Goal: Information Seeking & Learning: Learn about a topic

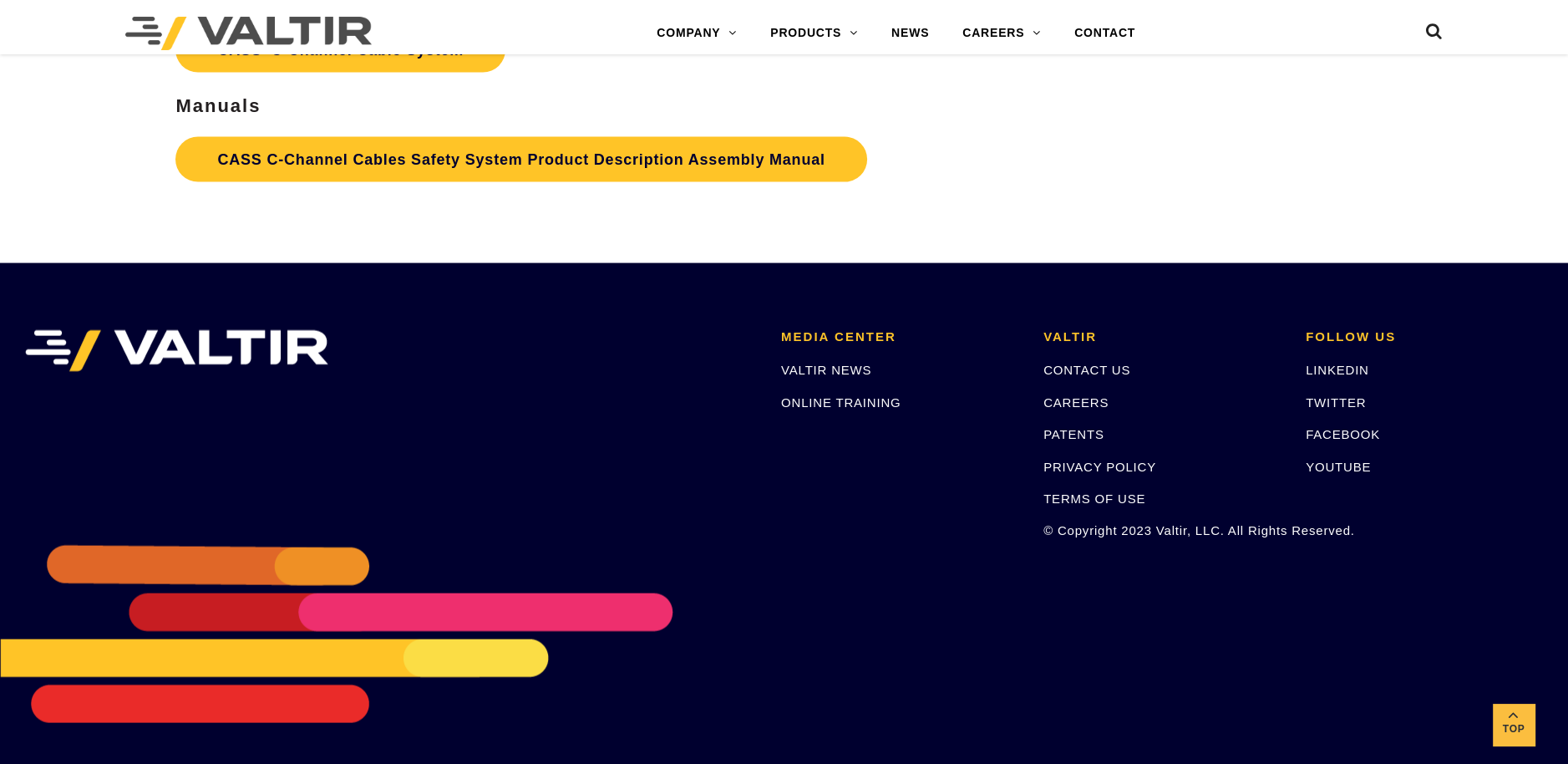
scroll to position [3929, 0]
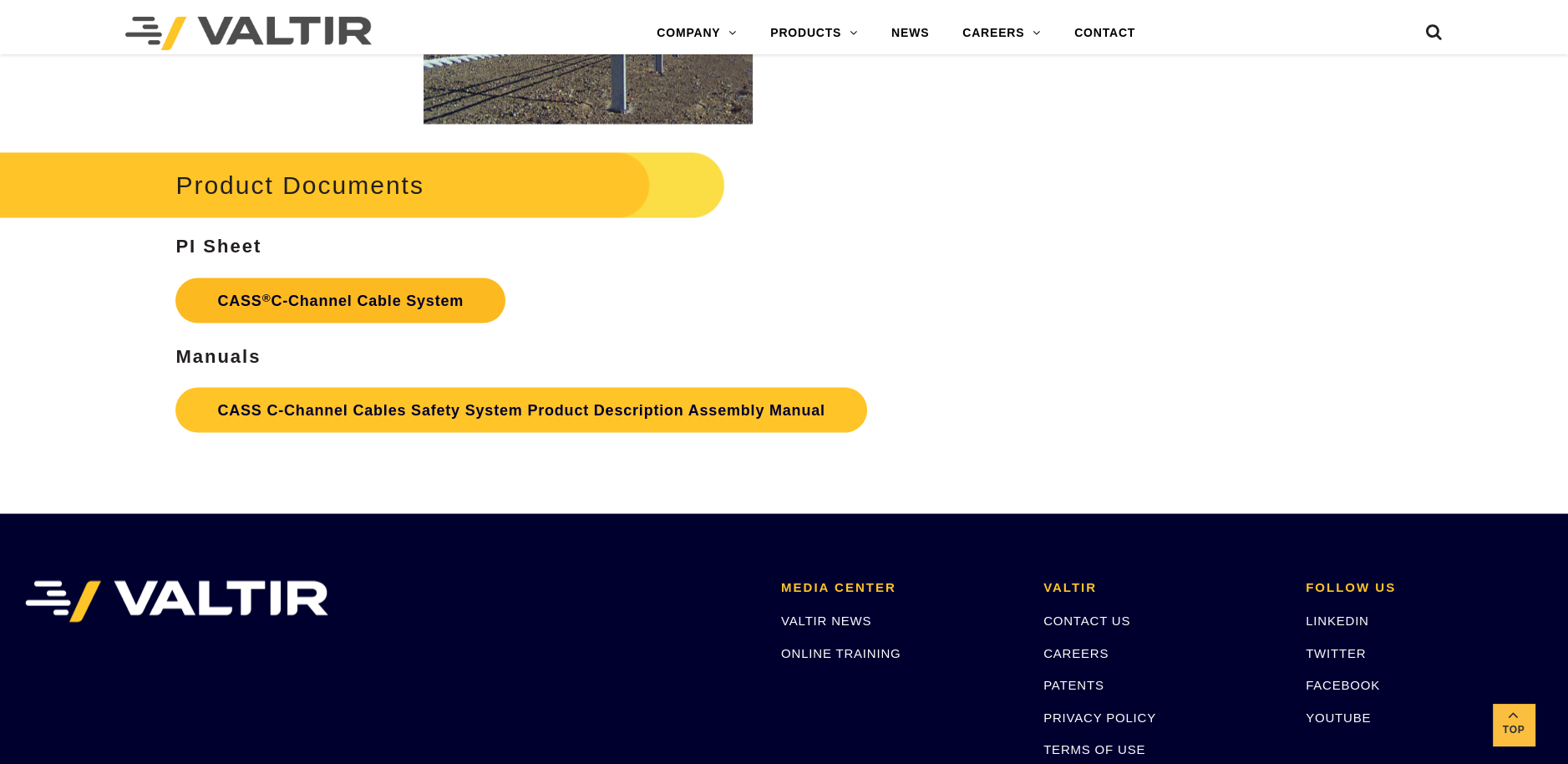
click at [350, 300] on link "CASS ® C-Channel Cable System" at bounding box center [340, 300] width 330 height 45
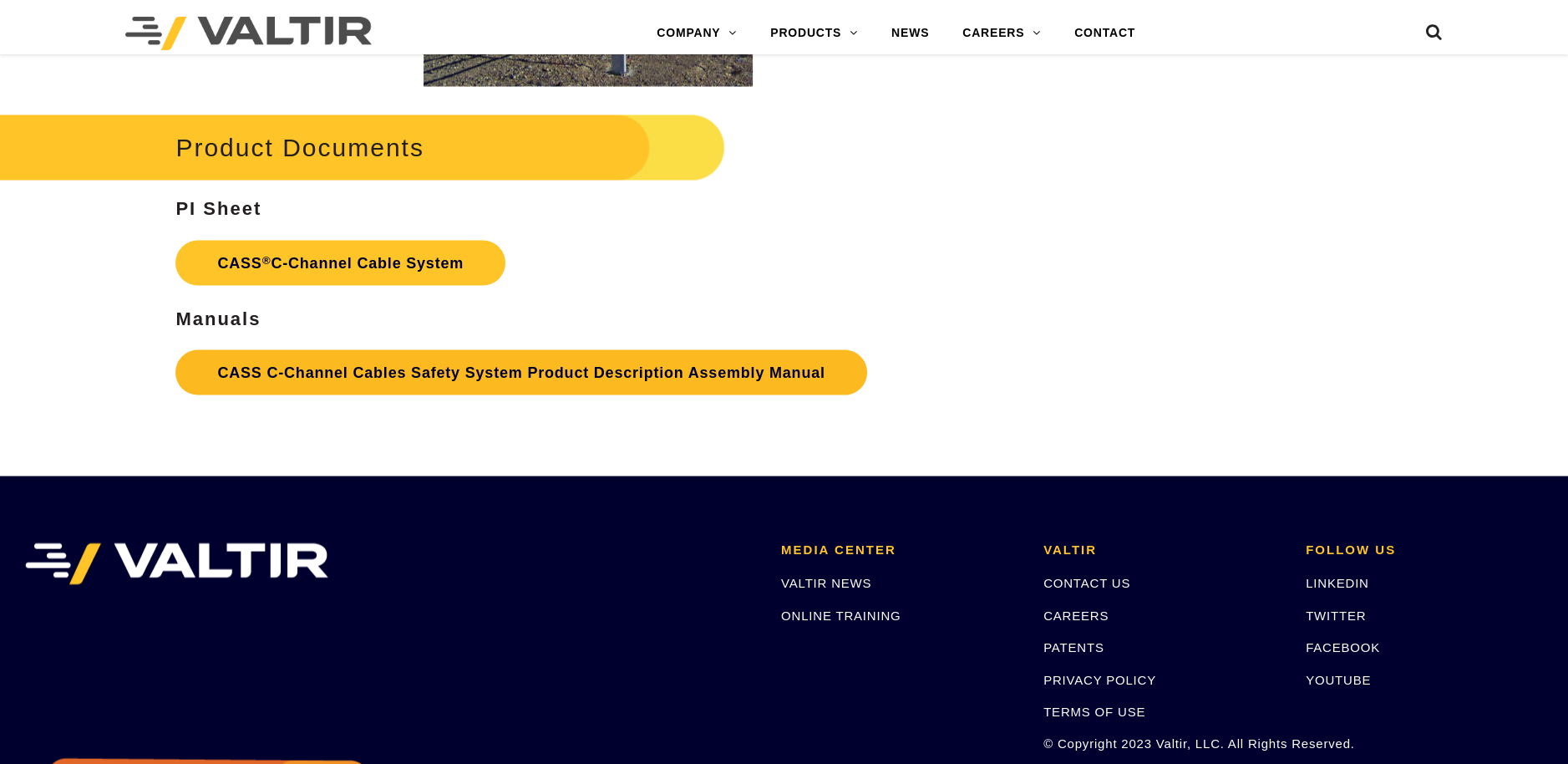
scroll to position [3929, 0]
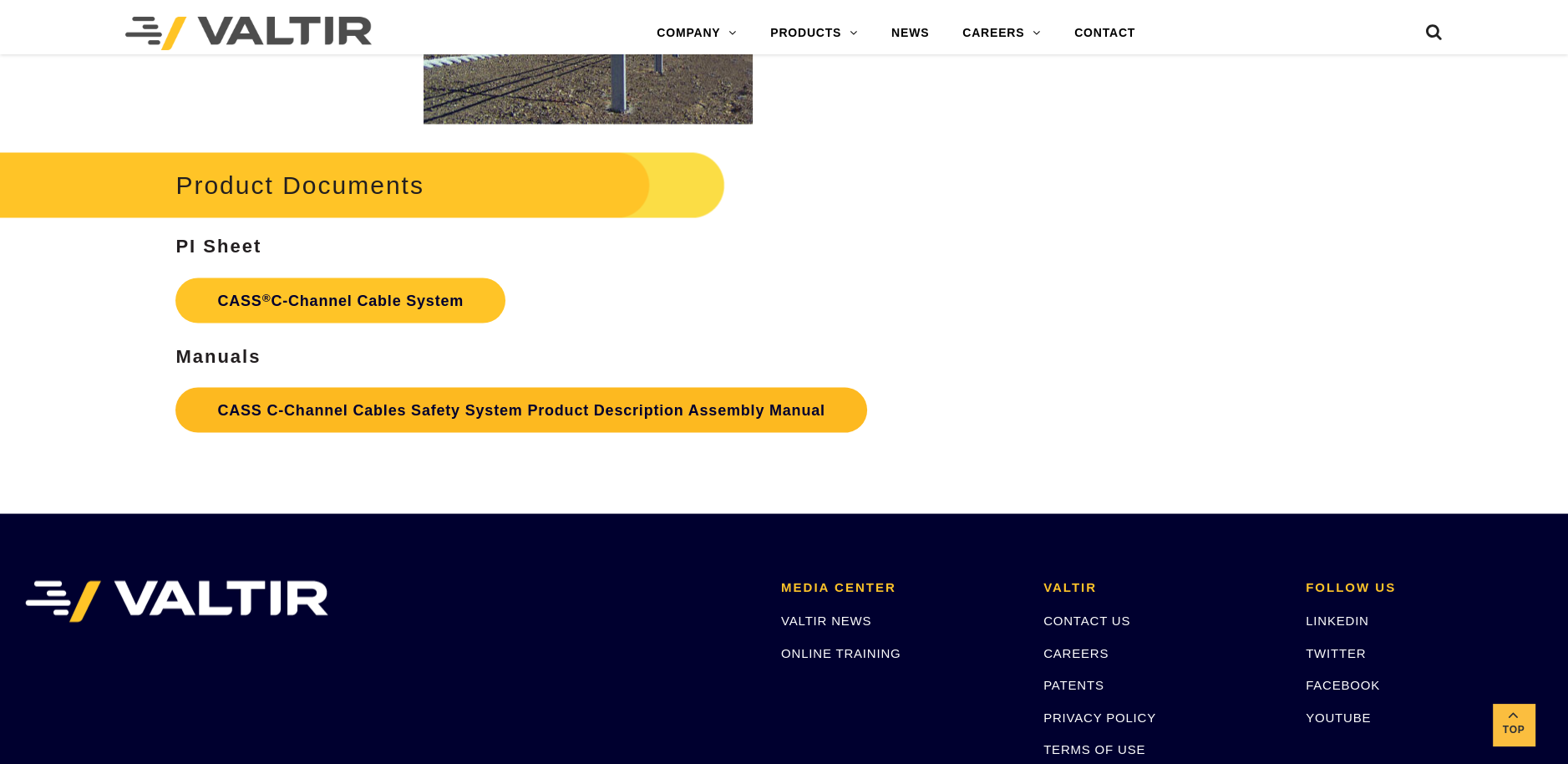
click at [572, 406] on link "CASS C-Channel Cables Safety System Product Description Assembly Manual" at bounding box center [521, 410] width 691 height 45
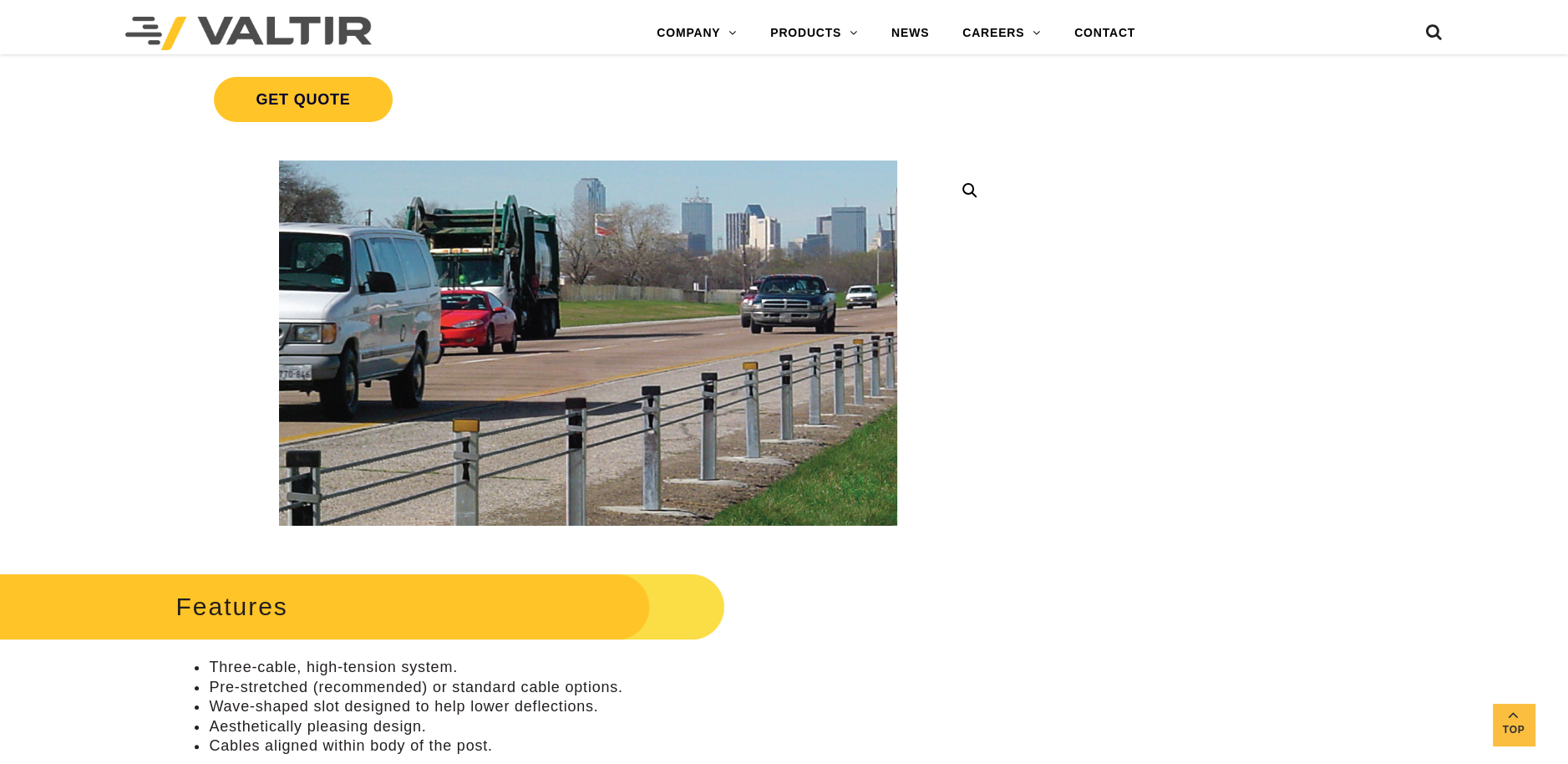
scroll to position [501, 0]
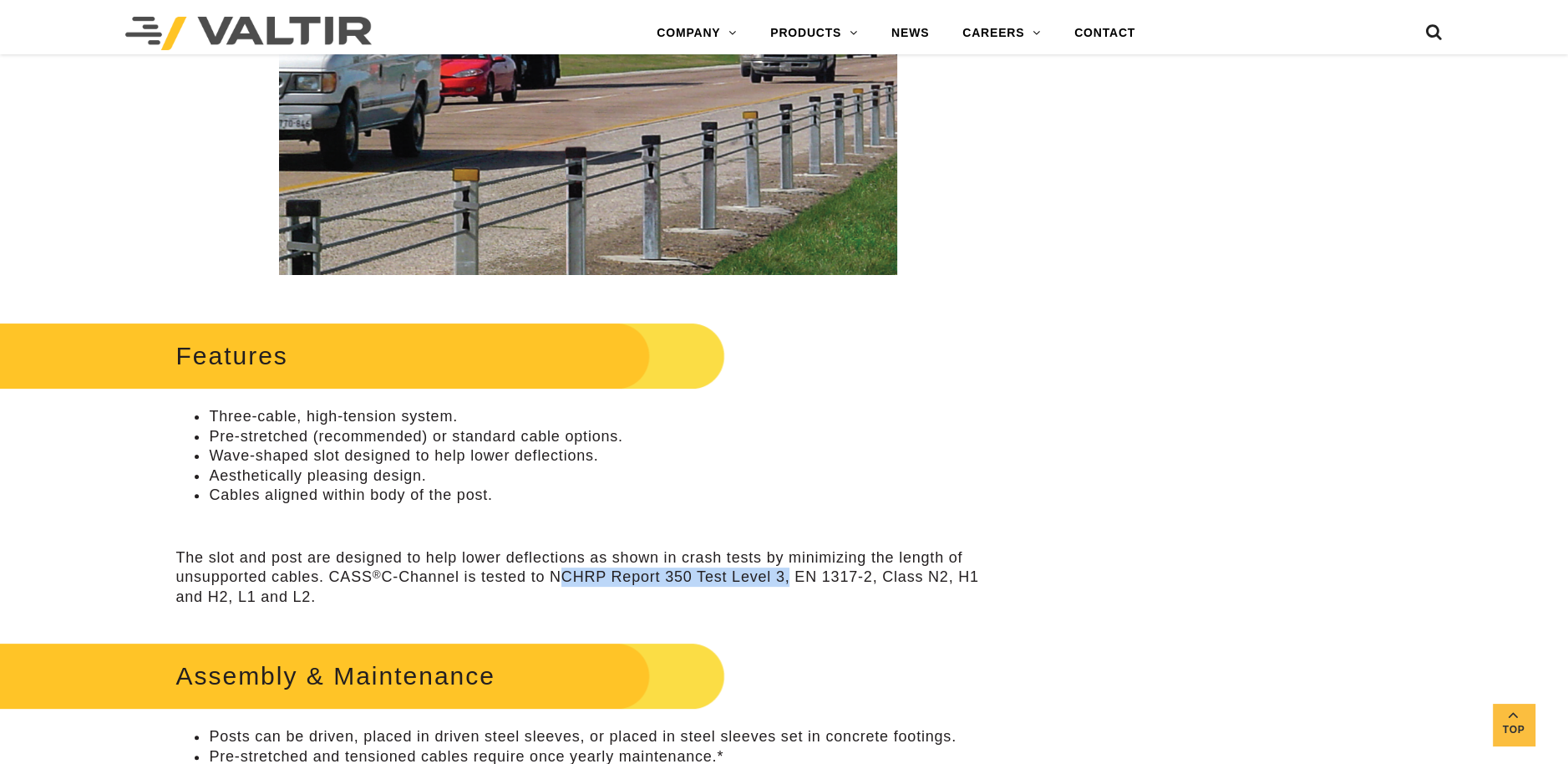
drag, startPoint x: 554, startPoint y: 577, endPoint x: 789, endPoint y: 580, distance: 235.0
click at [789, 580] on p "The slot and post are designed to help lower deflections as shown in crash test…" at bounding box center [587, 577] width 824 height 59
click at [879, 447] on li "Wave-shaped slot designed to help lower deflections." at bounding box center [604, 456] width 791 height 19
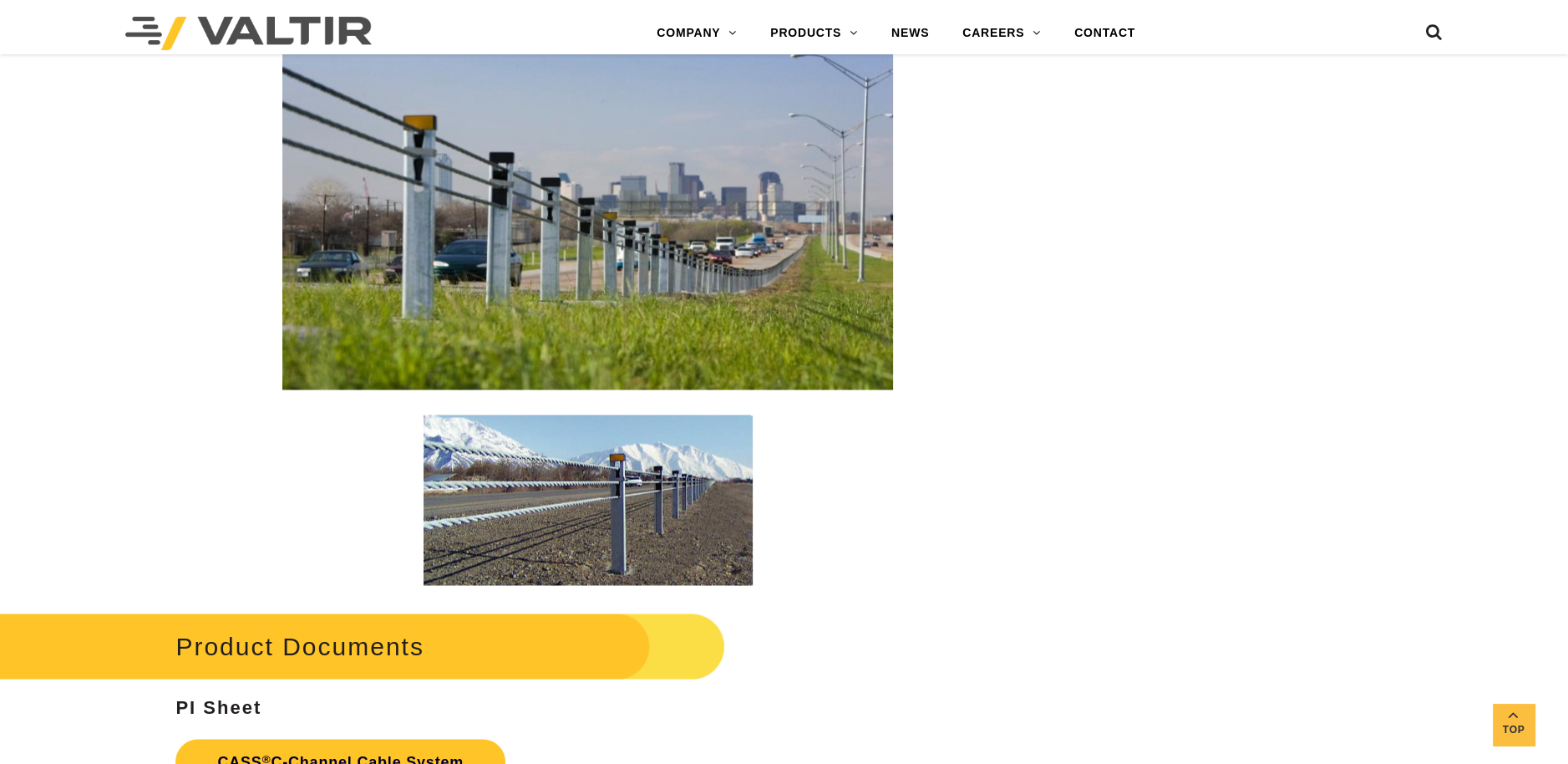
scroll to position [3509, 0]
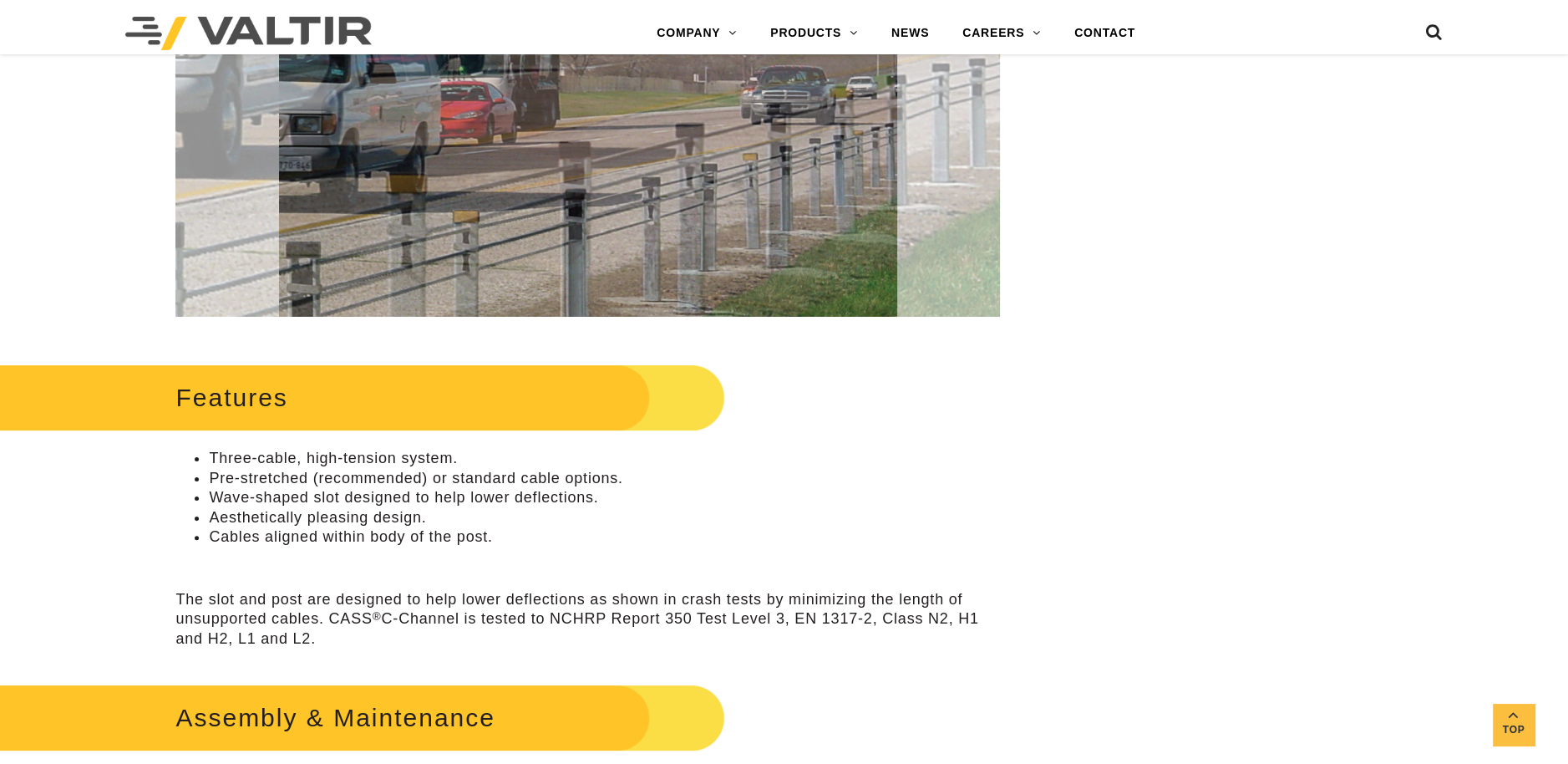
scroll to position [501, 0]
